Goal: Information Seeking & Learning: Find specific fact

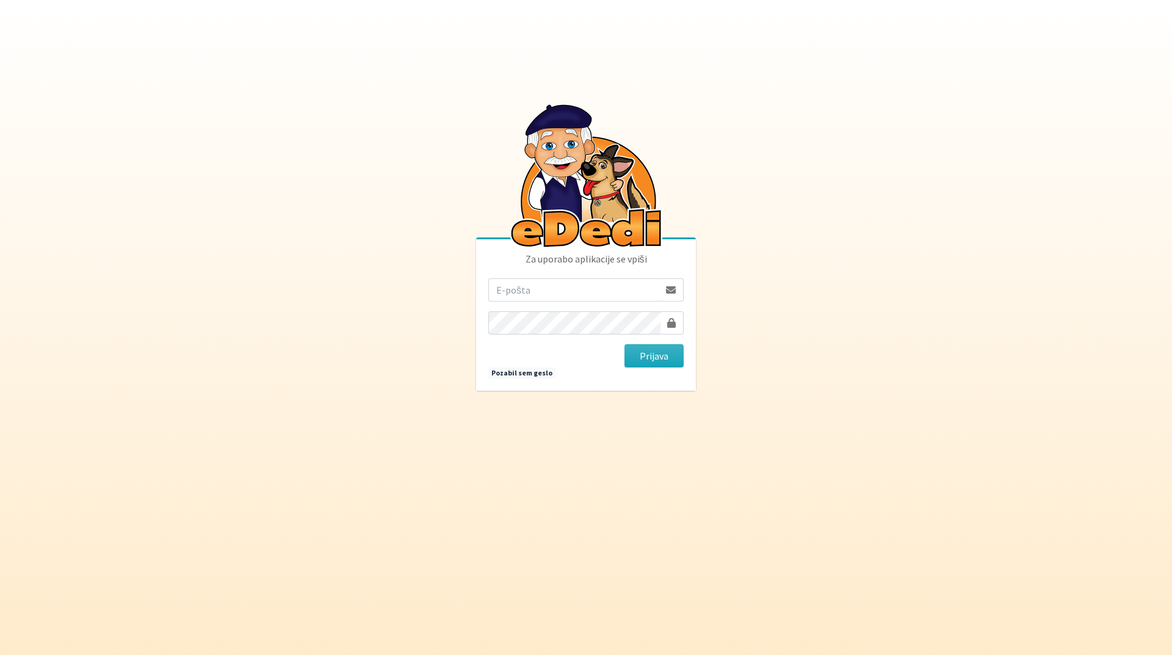
type input "tanja.ficko@gmail.com"
click at [646, 359] on button "Prijava" at bounding box center [653, 355] width 59 height 23
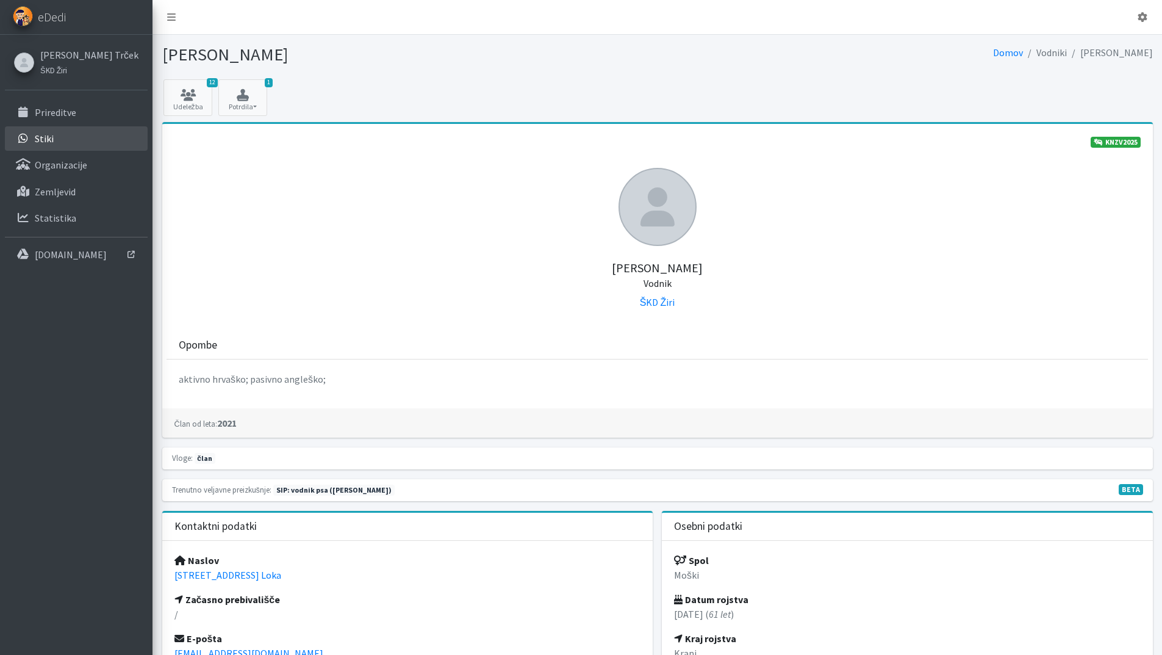
click at [49, 142] on p "Stiki" at bounding box center [44, 138] width 19 height 12
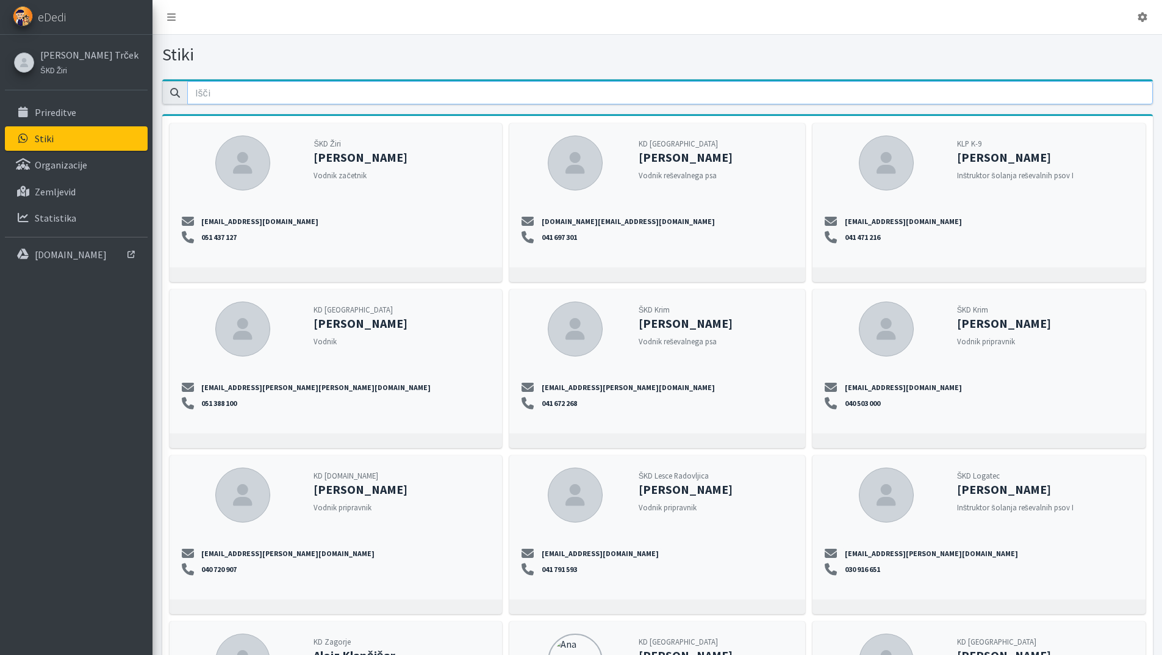
click at [205, 94] on input "email" at bounding box center [670, 92] width 966 height 23
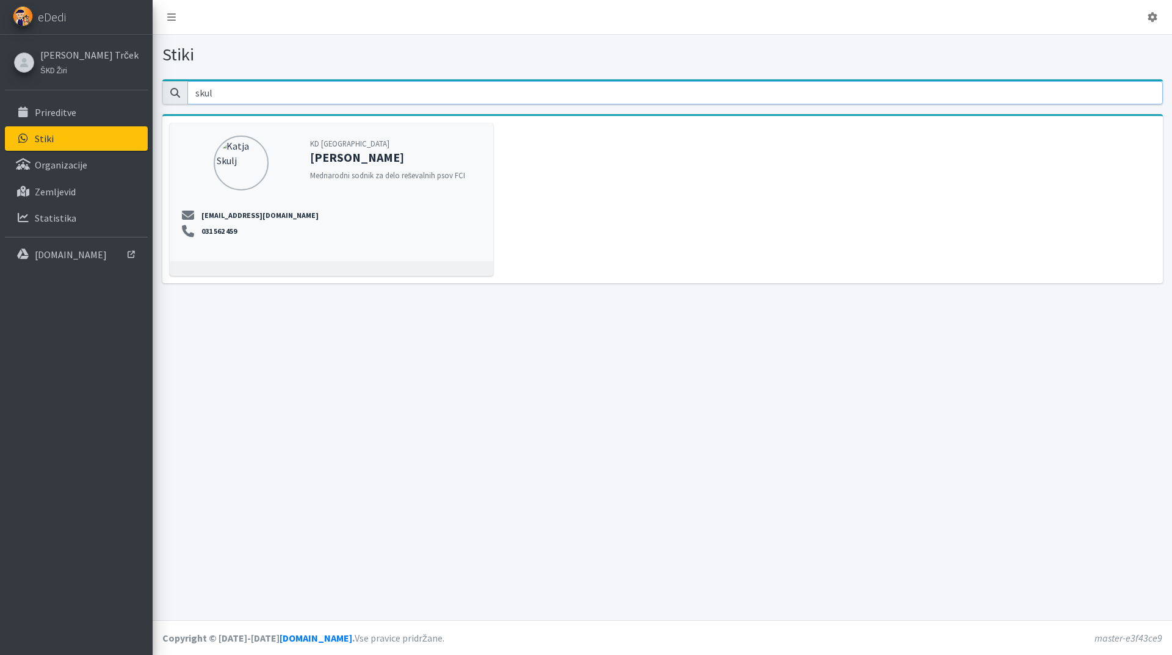
type input "skul"
click at [259, 207] on div "KD Ljubljana [PERSON_NAME] Mednarodni sodnik za delo reševalnih psov FCI [EMAIL…" at bounding box center [331, 192] width 323 height 138
click at [75, 97] on div "[PERSON_NAME] Trček ŠKD Žiri Prireditve Stiki Organizacije" at bounding box center [76, 152] width 153 height 234
click at [79, 109] on link "Prireditve" at bounding box center [76, 112] width 143 height 24
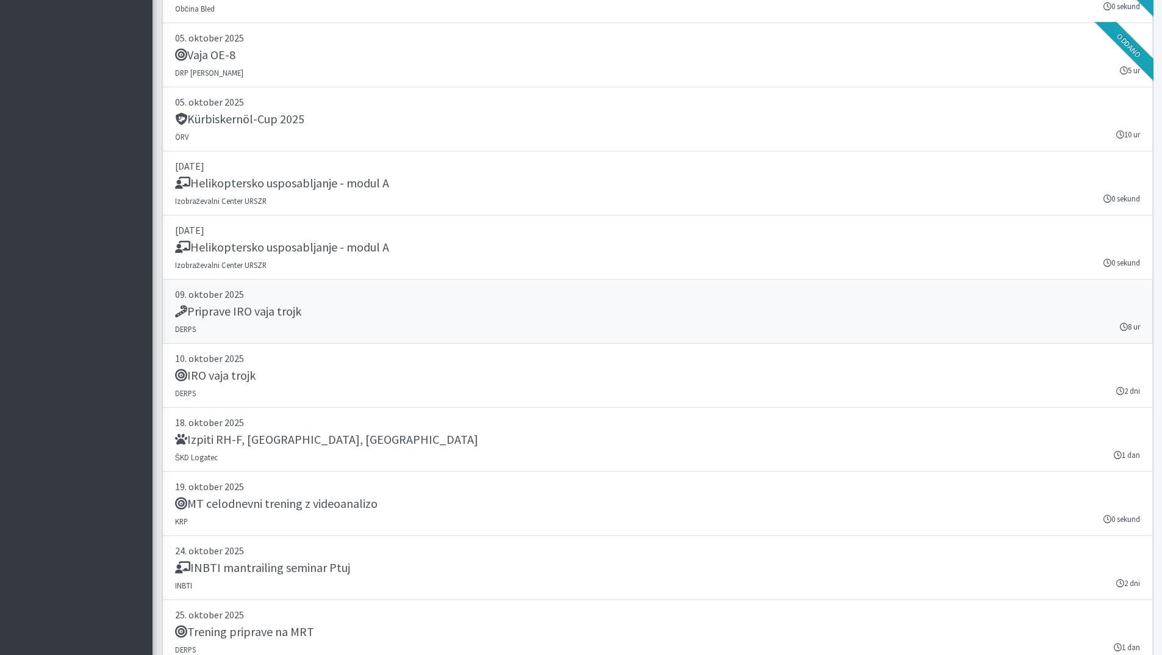
scroll to position [2624, 0]
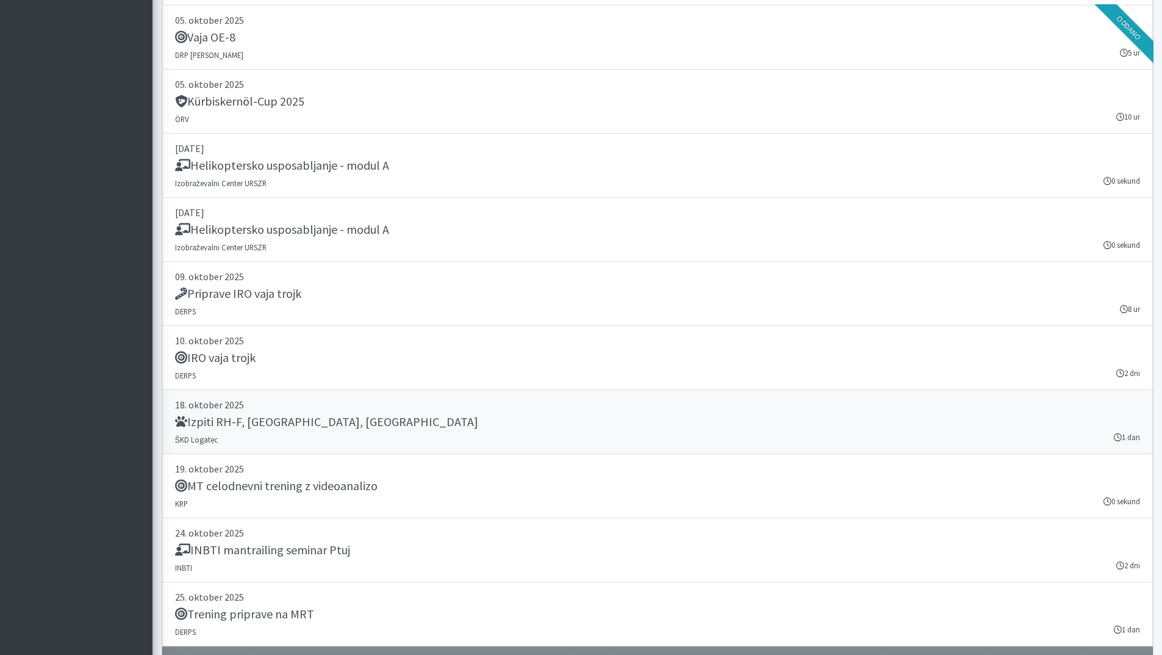
click at [249, 427] on h5 "Izpiti RH-F, FL, MT" at bounding box center [326, 421] width 303 height 15
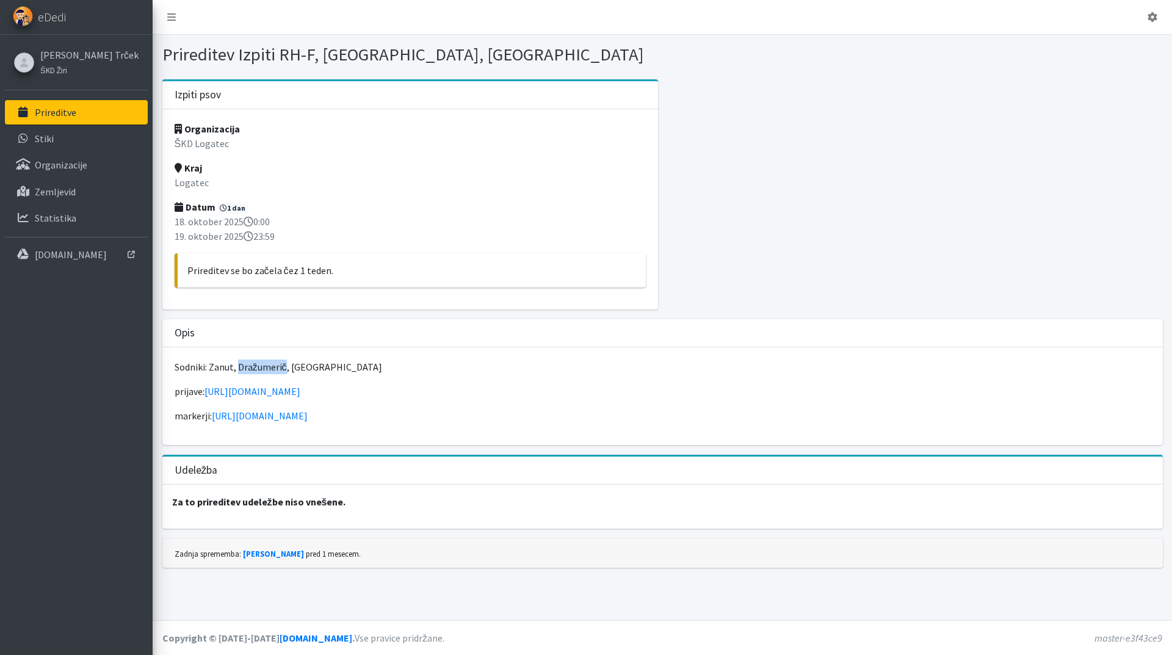
drag, startPoint x: 285, startPoint y: 364, endPoint x: 237, endPoint y: 364, distance: 47.6
click at [237, 364] on p "Sodniki: Zanut, Dražumerič, Velikonja" at bounding box center [663, 366] width 976 height 15
click at [67, 56] on link "[PERSON_NAME] Trček" at bounding box center [89, 55] width 98 height 15
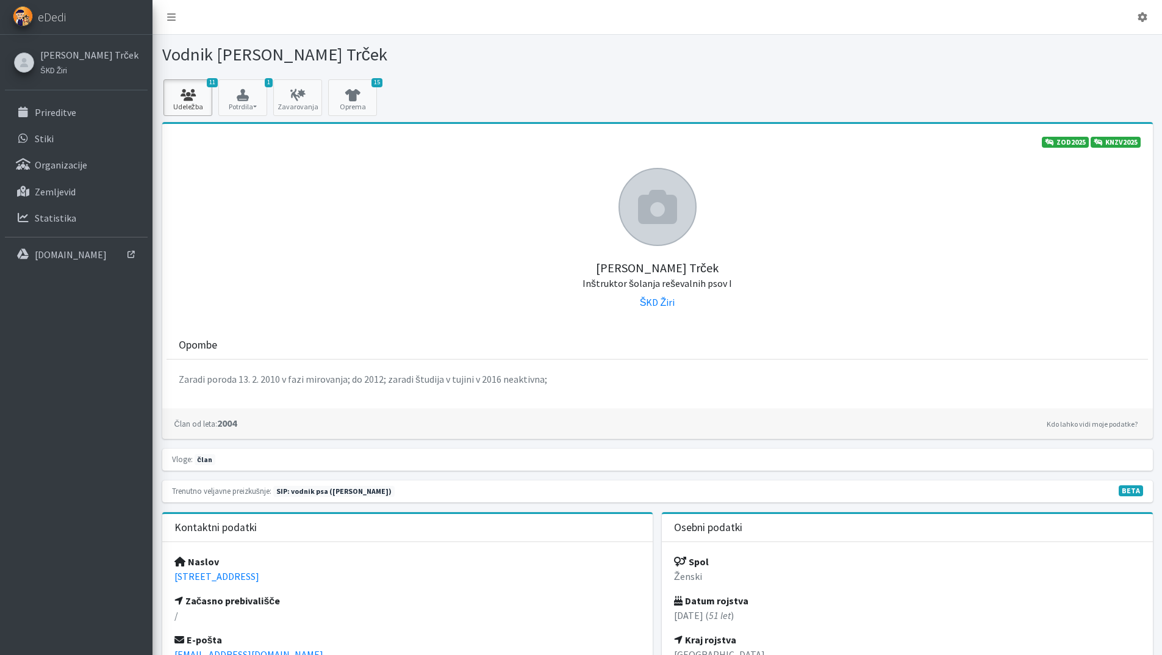
click at [186, 104] on link "11 Udeležba" at bounding box center [188, 97] width 49 height 37
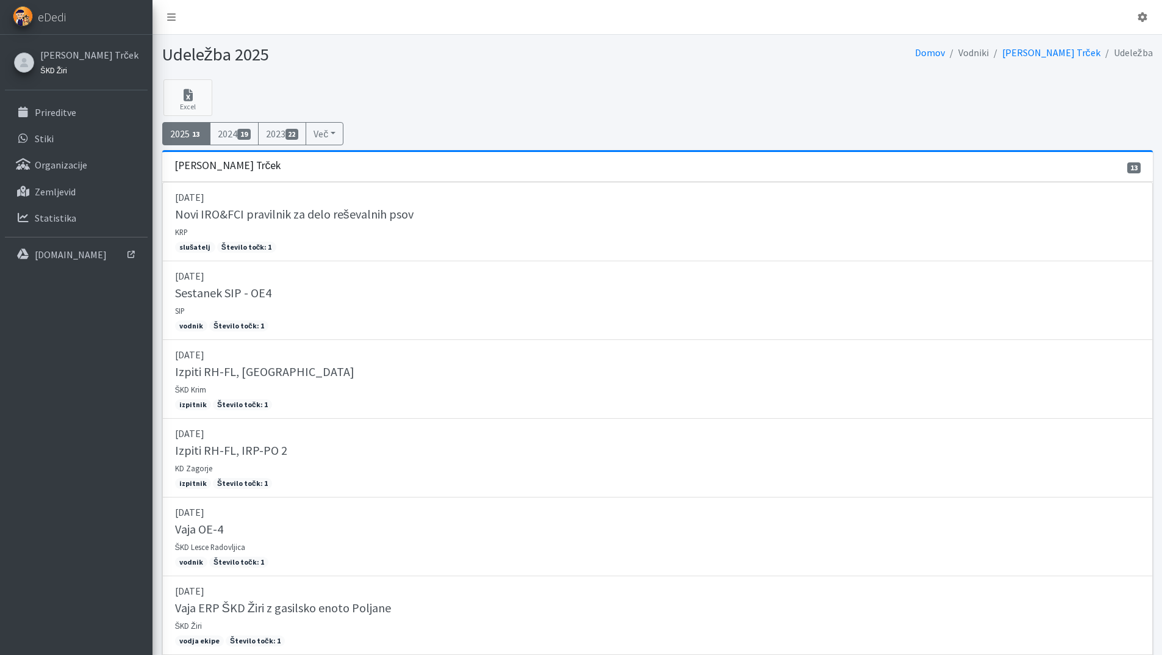
click at [42, 65] on small "ŠKD Žiri" at bounding box center [53, 70] width 27 height 10
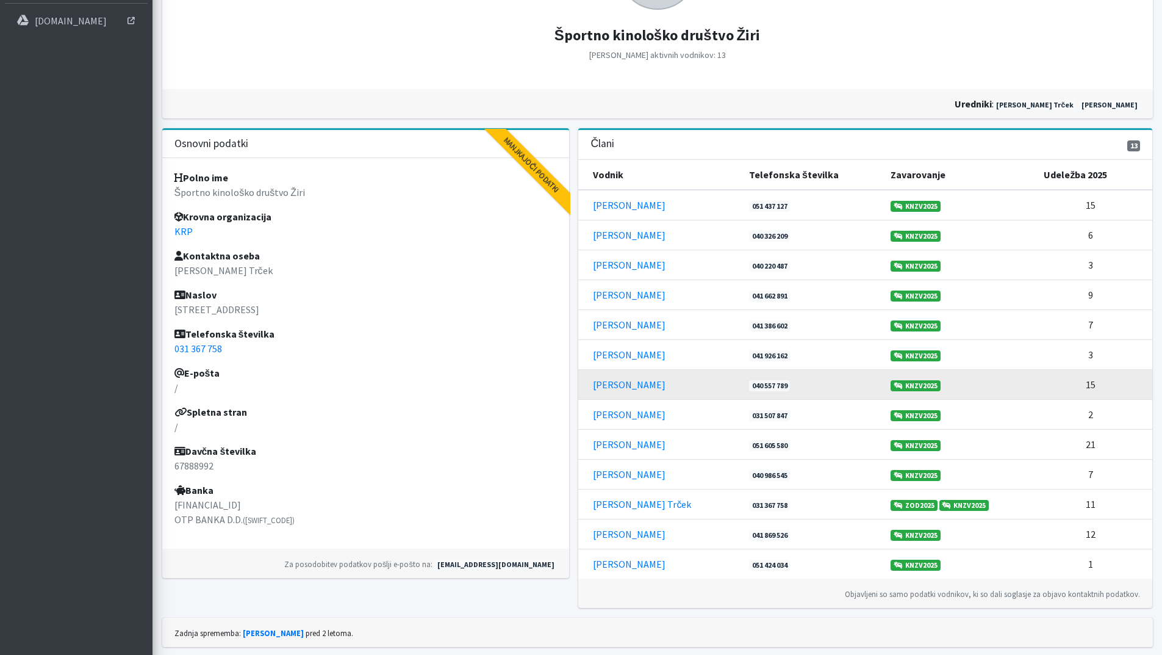
scroll to position [244, 0]
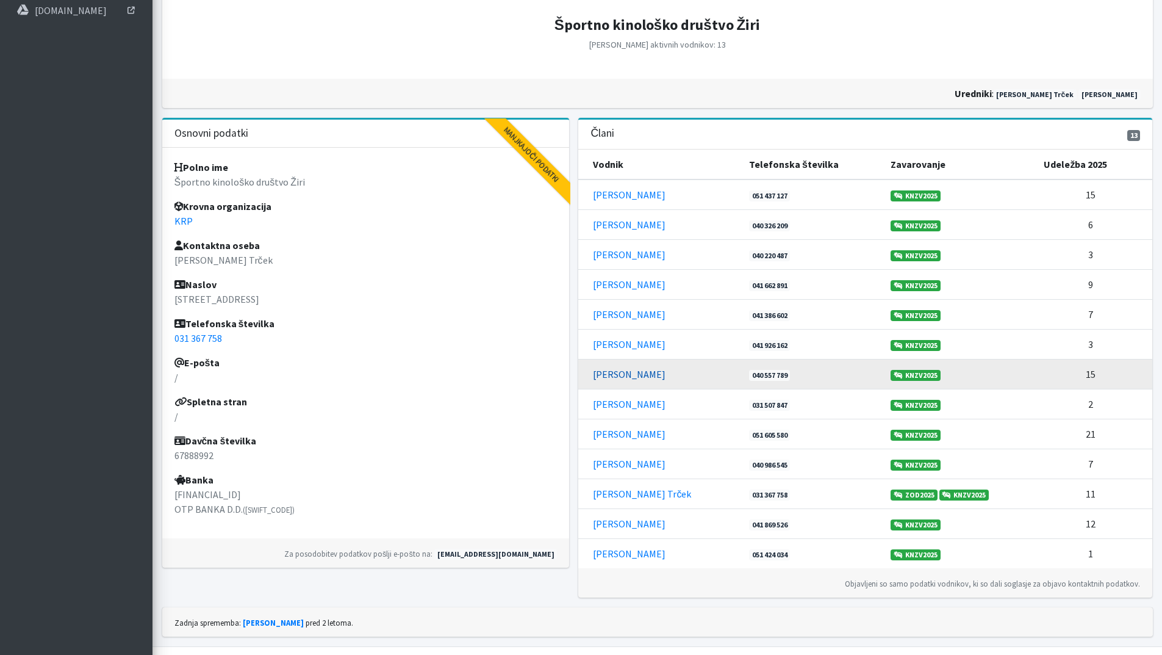
click at [621, 380] on link "[PERSON_NAME]" at bounding box center [629, 374] width 73 height 12
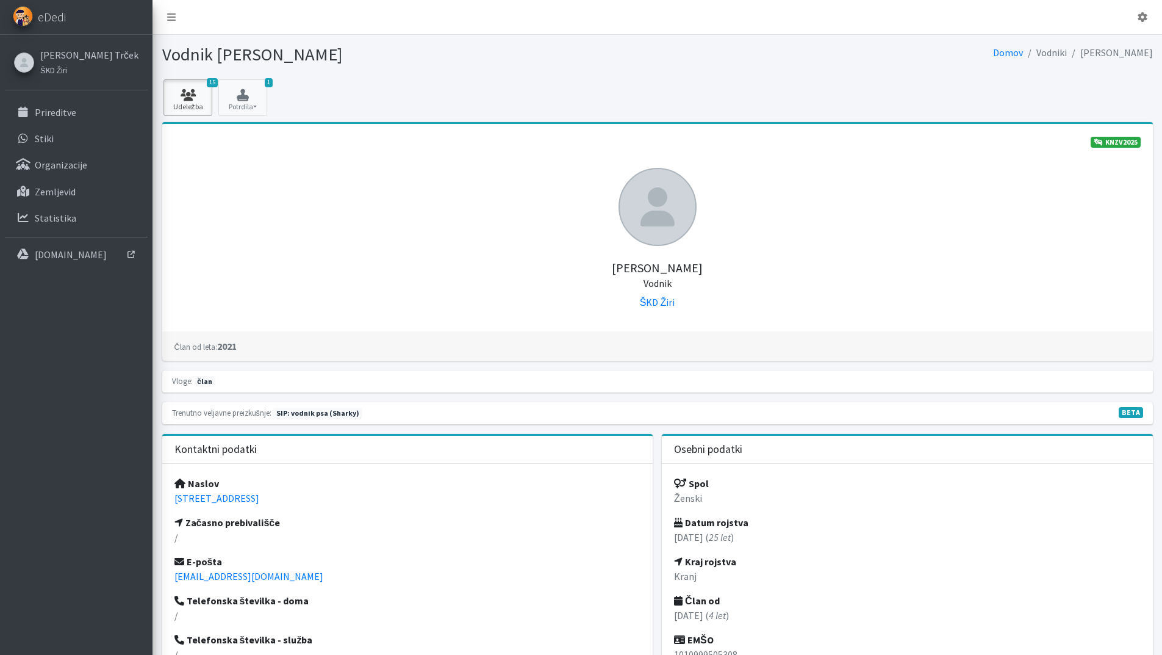
click at [198, 107] on link "15 Udeležba" at bounding box center [188, 97] width 49 height 37
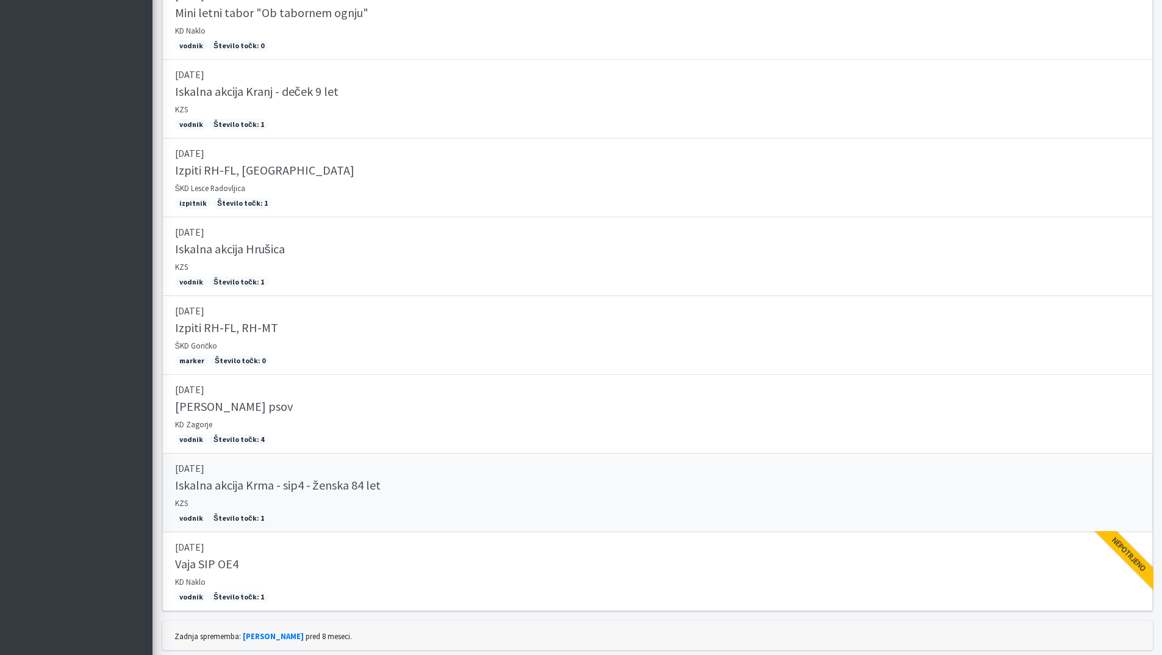
scroll to position [731, 0]
